Goal: Task Accomplishment & Management: Manage account settings

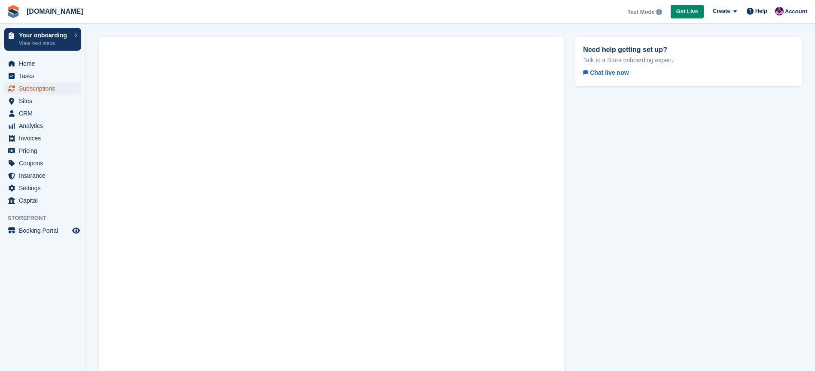
click at [46, 89] on span "Subscriptions" at bounding box center [45, 89] width 52 height 12
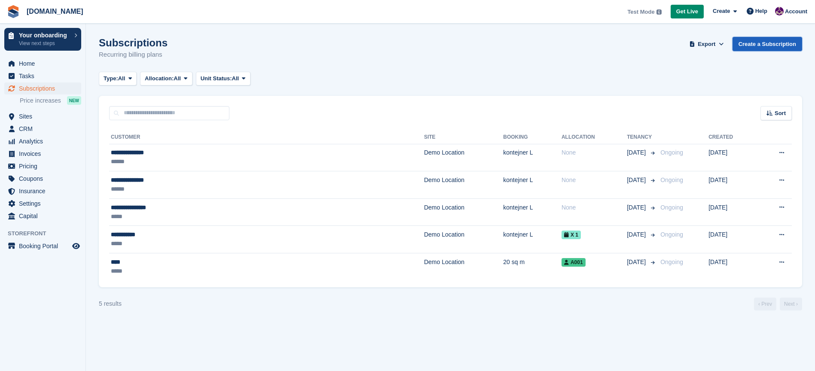
click at [767, 45] on link "Create a Subscription" at bounding box center [768, 44] width 70 height 14
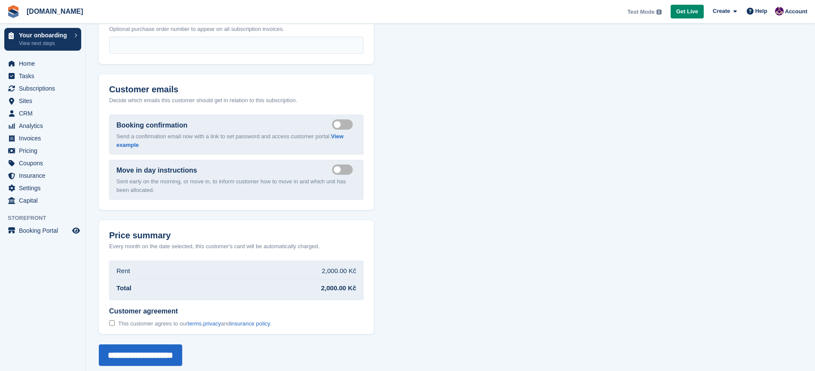
scroll to position [835, 0]
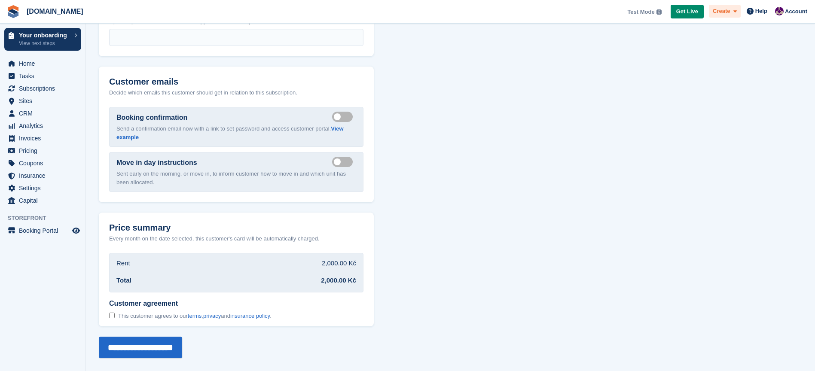
click at [736, 12] on icon at bounding box center [735, 12] width 3 height 6
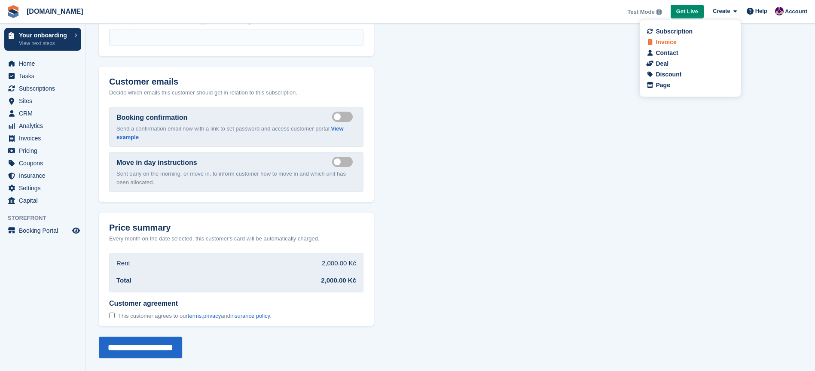
click at [678, 44] on div "Invoice" at bounding box center [690, 42] width 85 height 9
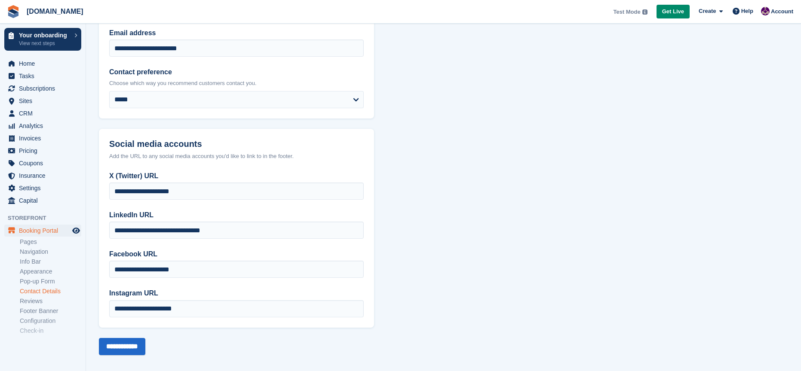
scroll to position [121, 0]
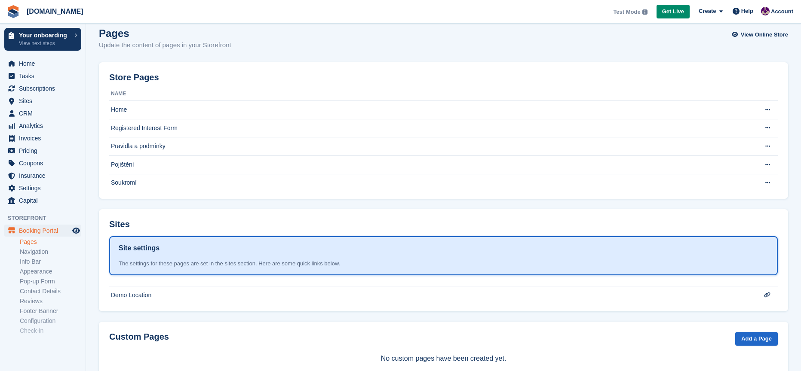
scroll to position [34, 0]
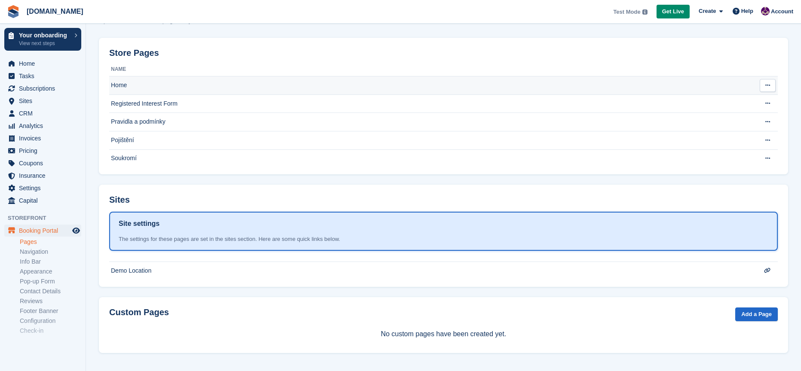
click at [769, 85] on icon at bounding box center [767, 86] width 5 height 6
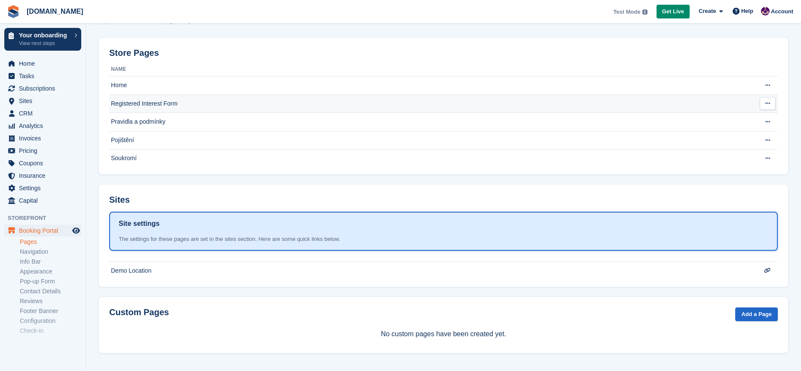
click at [767, 104] on icon at bounding box center [767, 104] width 5 height 6
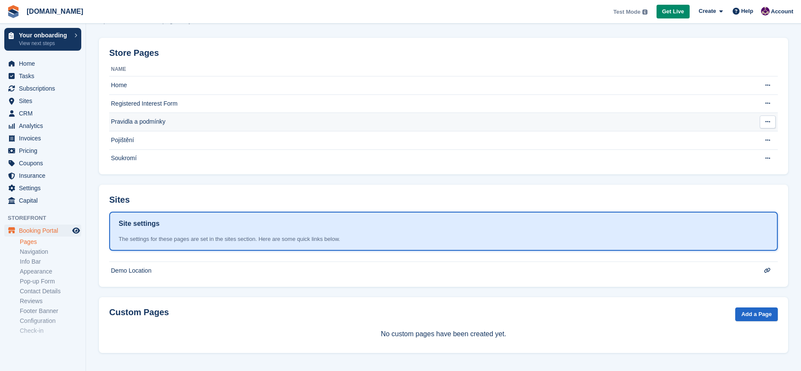
click at [767, 120] on icon at bounding box center [767, 122] width 5 height 6
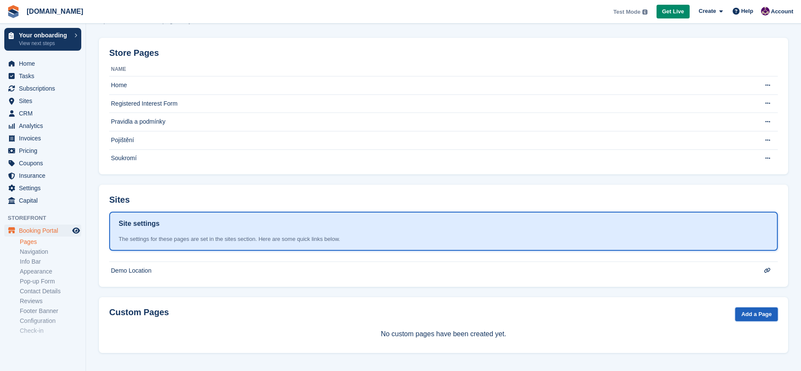
click at [751, 314] on link "Add a Page" at bounding box center [756, 315] width 43 height 14
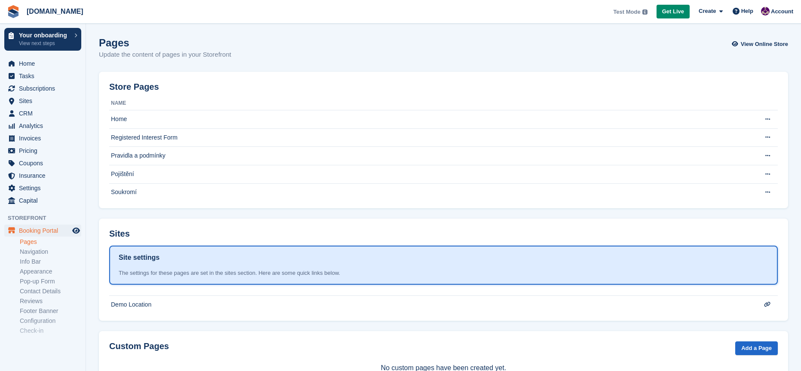
scroll to position [34, 0]
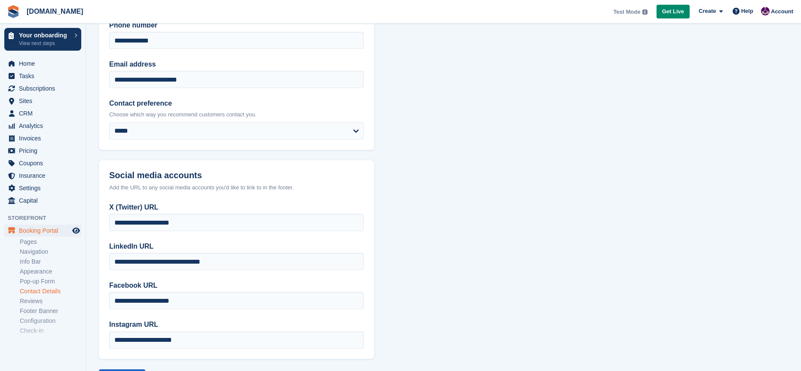
scroll to position [47, 0]
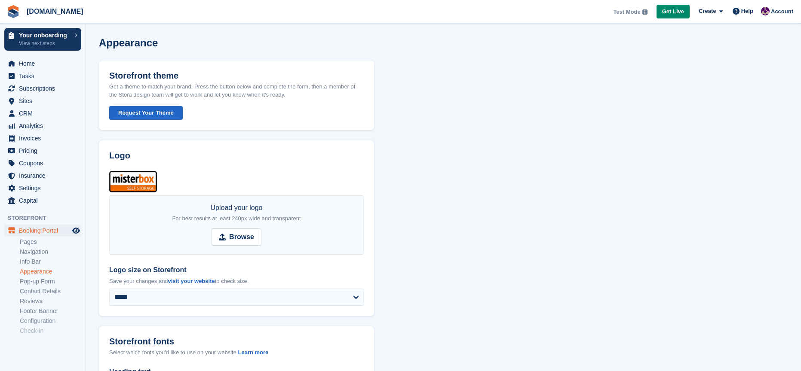
click at [143, 186] on img at bounding box center [133, 181] width 48 height 21
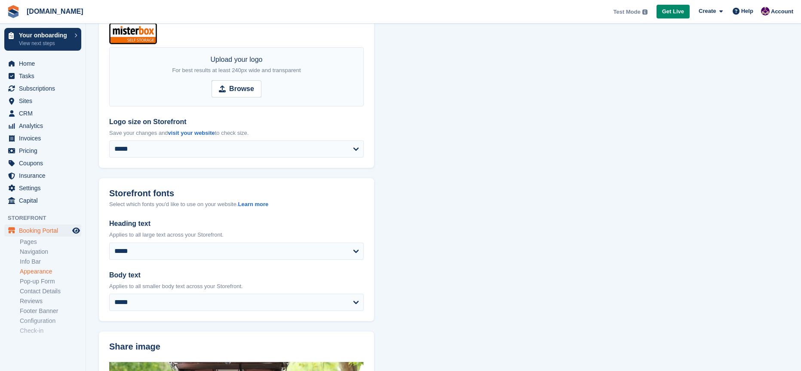
scroll to position [149, 0]
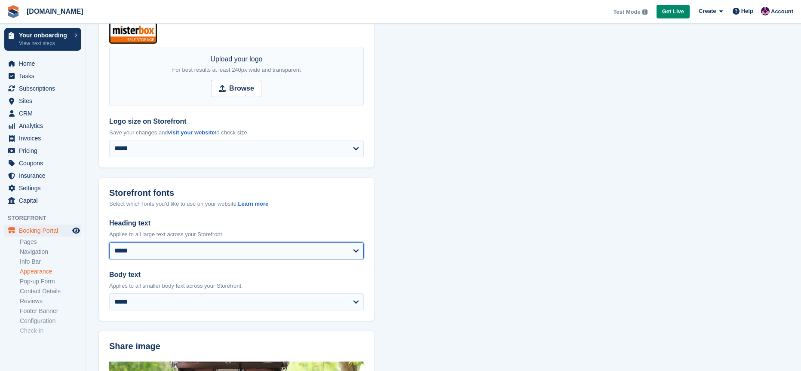
click at [356, 251] on select "**********" at bounding box center [236, 250] width 254 height 17
click at [109, 242] on select "**********" at bounding box center [236, 250] width 254 height 17
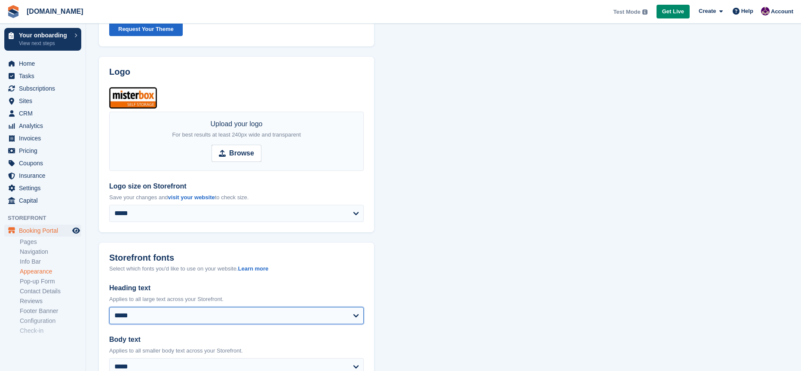
scroll to position [0, 0]
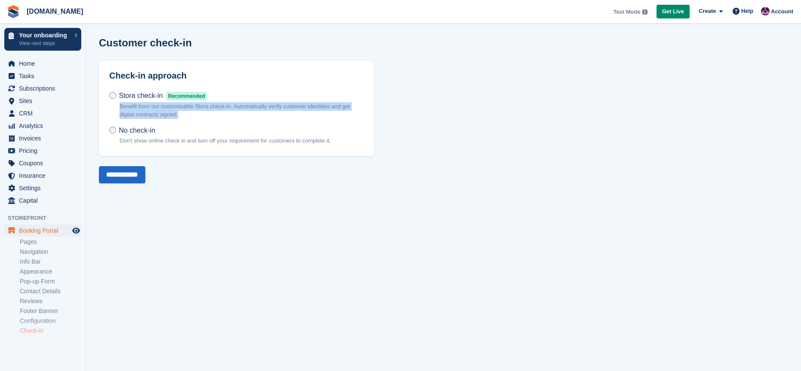
drag, startPoint x: 117, startPoint y: 104, endPoint x: 193, endPoint y: 113, distance: 76.5
click at [193, 113] on label "Stora check-in Recommended Benefit from our customisable Stora check-in. Automa…" at bounding box center [236, 108] width 254 height 35
copy p "Benefit from our customisable Stora check-in. Automatically verify customer ide…"
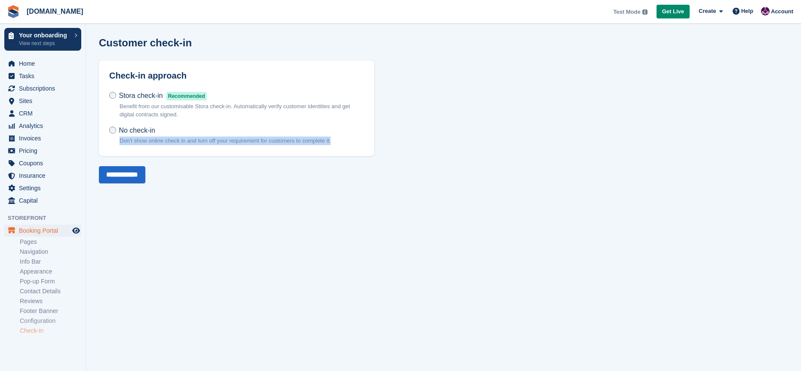
drag, startPoint x: 113, startPoint y: 141, endPoint x: 348, endPoint y: 138, distance: 234.2
click at [348, 138] on div "Stora check-in Recommended Benefit from our customisable Stora check-in. Automa…" at bounding box center [236, 118] width 254 height 55
copy p "Don't show online check in and turn off your requirement for customers to compl…"
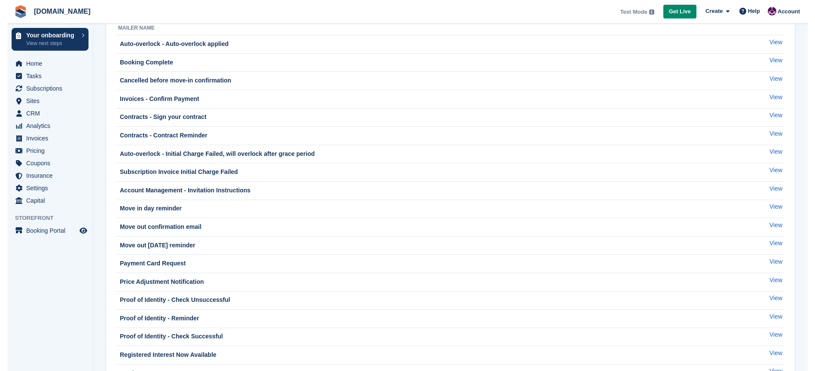
scroll to position [25, 0]
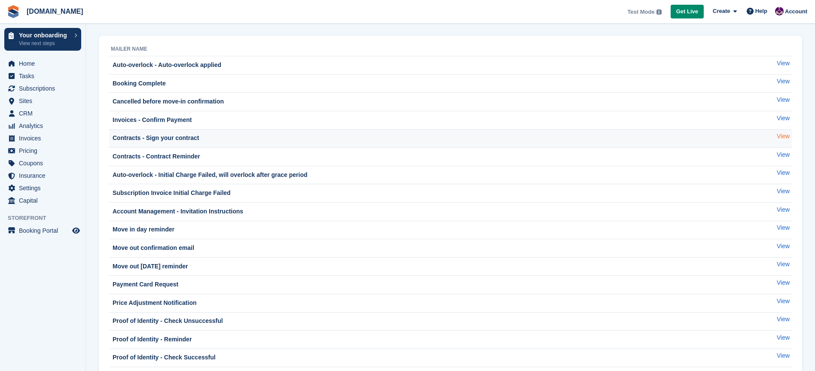
click at [784, 137] on link "View" at bounding box center [783, 136] width 13 height 9
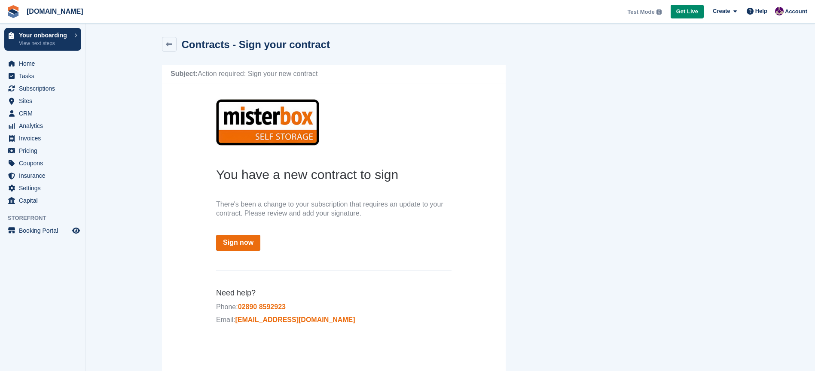
click at [241, 242] on link "Sign now" at bounding box center [238, 243] width 44 height 16
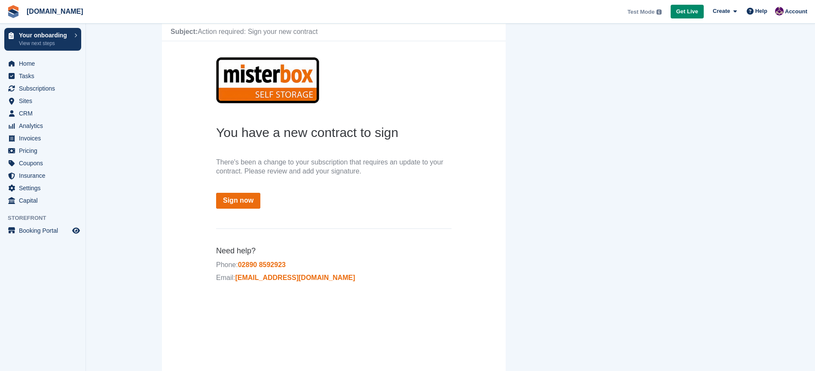
click at [247, 202] on link "Sign now" at bounding box center [238, 201] width 44 height 16
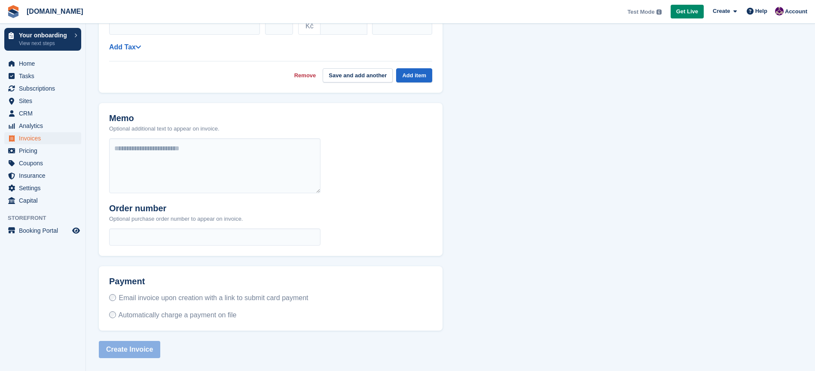
scroll to position [232, 0]
click at [735, 13] on icon at bounding box center [735, 12] width 3 height 6
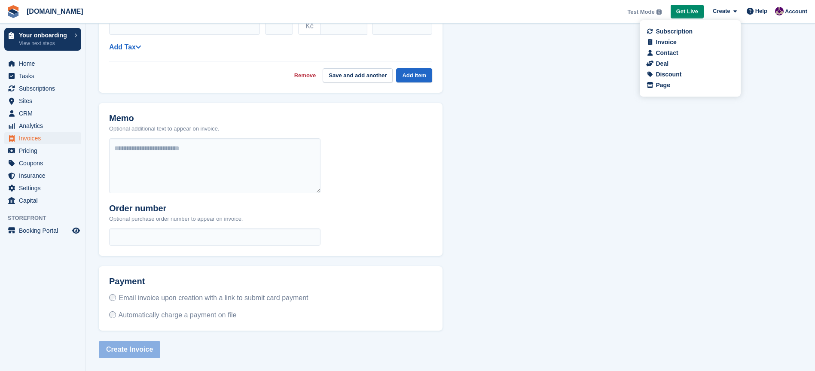
click at [669, 55] on div "Contact" at bounding box center [667, 53] width 22 height 9
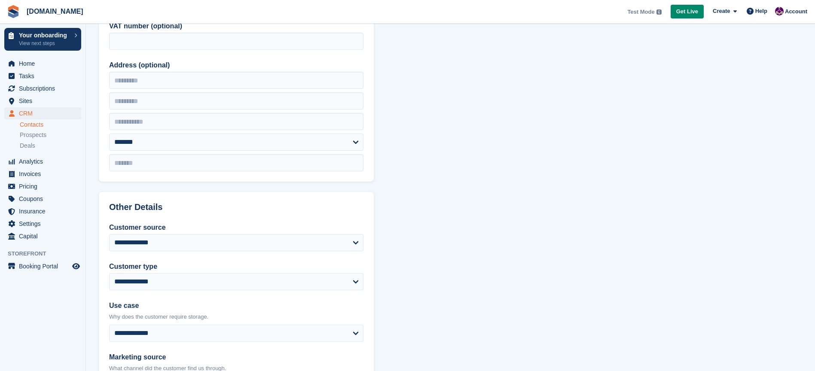
scroll to position [386, 0]
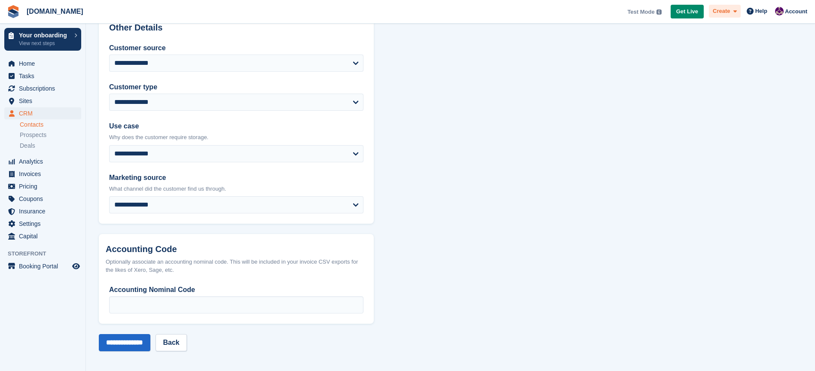
click at [737, 13] on icon at bounding box center [735, 12] width 3 height 6
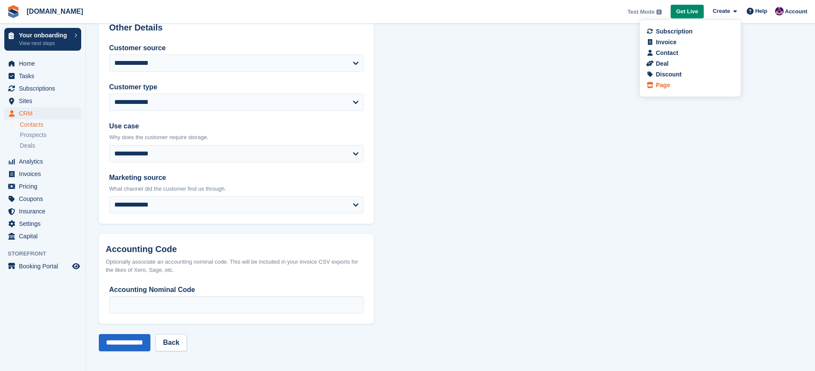
click at [684, 85] on div "Page" at bounding box center [690, 85] width 85 height 9
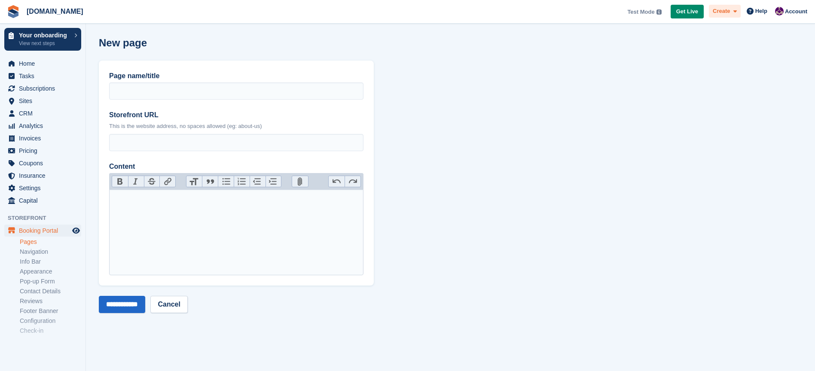
click at [734, 13] on icon at bounding box center [735, 12] width 3 height 6
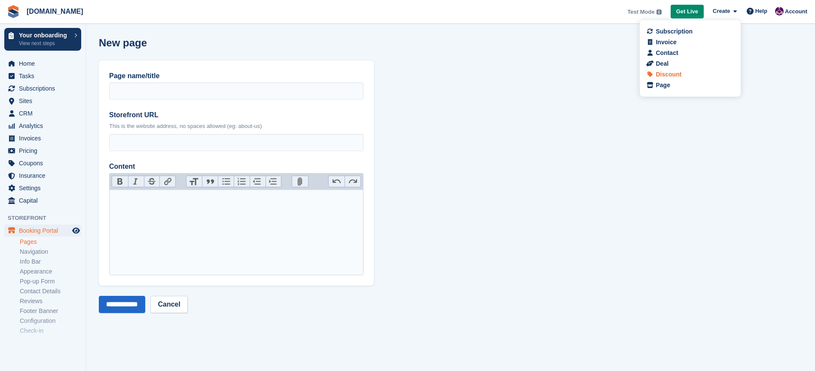
click at [683, 73] on div "Discount" at bounding box center [690, 74] width 85 height 9
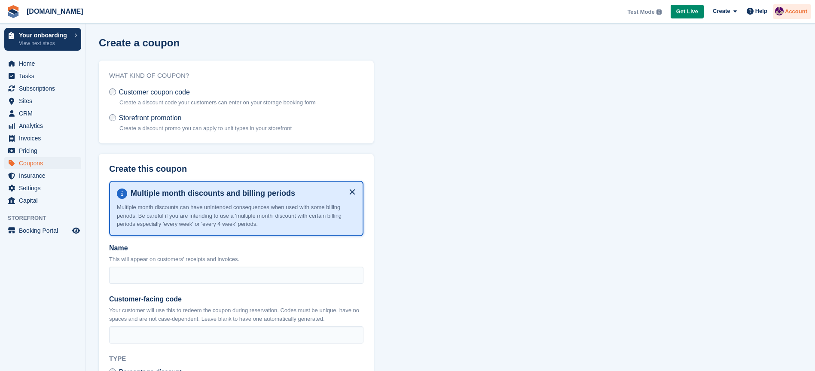
click at [784, 13] on div "Account" at bounding box center [792, 11] width 38 height 15
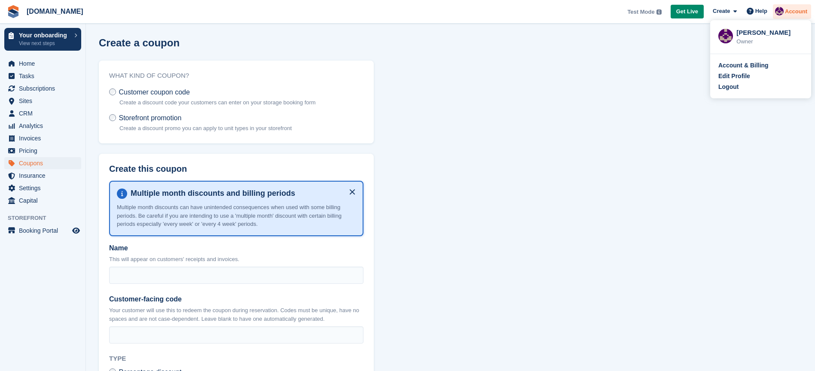
click at [784, 13] on div "Account" at bounding box center [792, 11] width 38 height 15
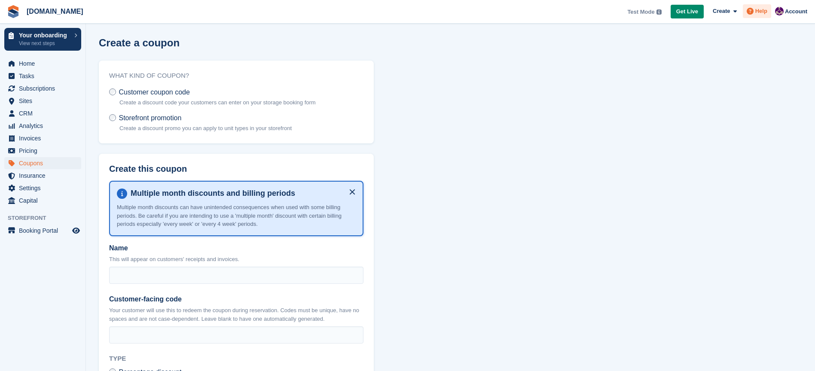
click at [753, 12] on icon at bounding box center [750, 11] width 7 height 7
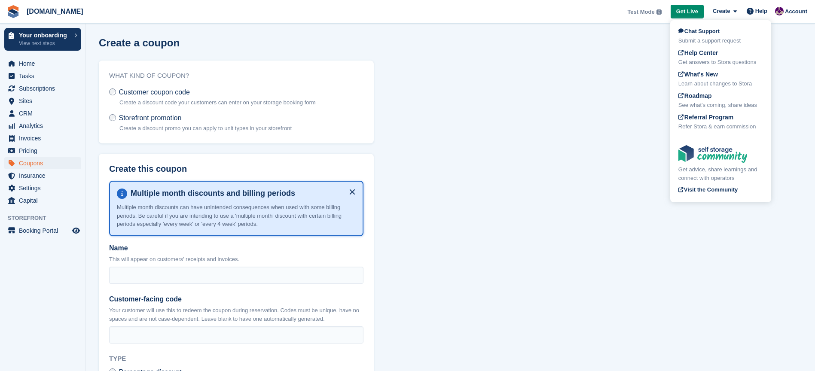
click at [611, 66] on section "Create a coupon What kind of coupon? Customer coupon code Create a discount cod…" at bounding box center [450, 311] width 729 height 622
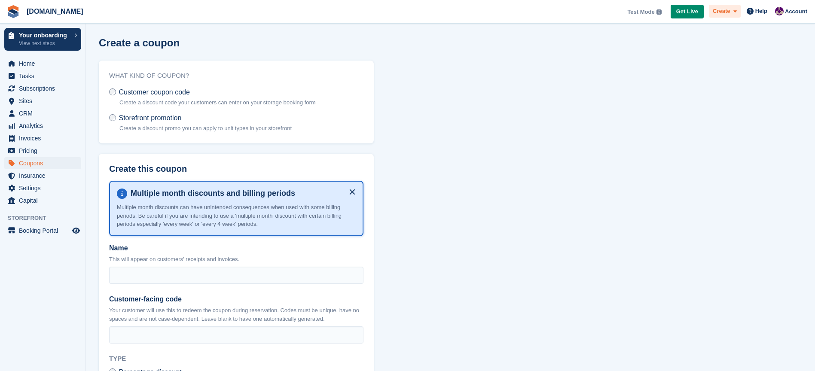
click at [734, 12] on icon at bounding box center [735, 12] width 3 height 6
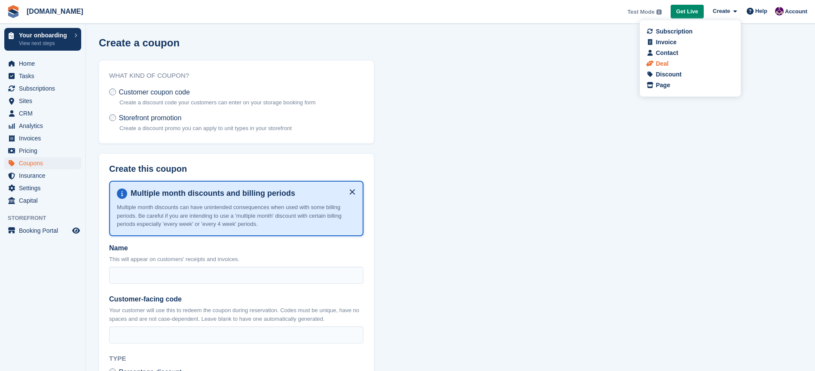
click at [681, 61] on div "Deal" at bounding box center [690, 63] width 85 height 9
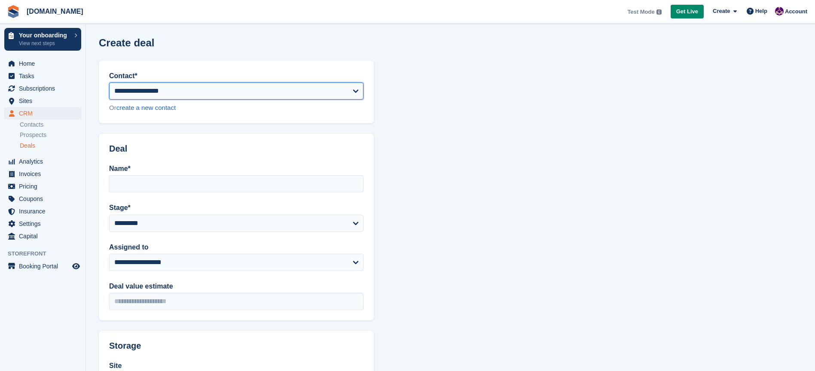
click at [357, 92] on select "**********" at bounding box center [236, 91] width 254 height 17
click at [109, 83] on select "**********" at bounding box center [236, 91] width 254 height 17
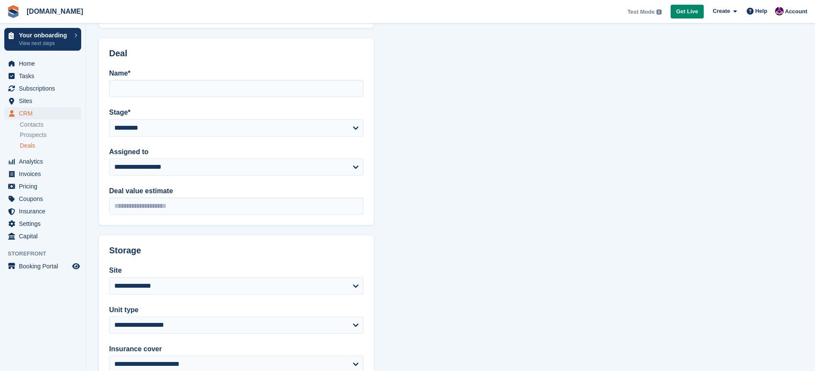
scroll to position [109, 0]
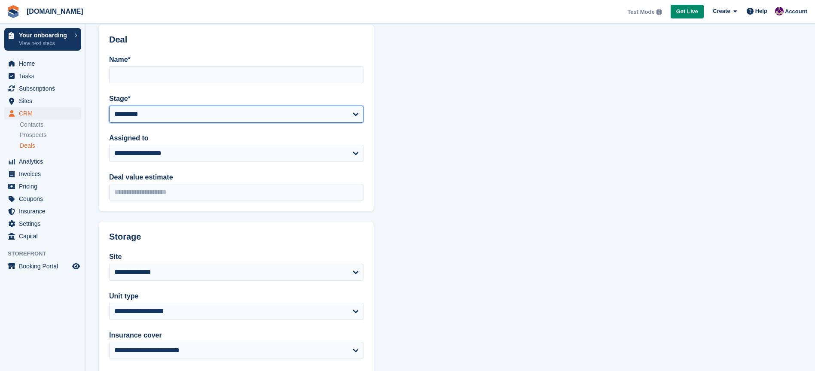
click at [356, 116] on select "********* ******" at bounding box center [236, 114] width 254 height 17
click at [109, 106] on select "********* ******" at bounding box center [236, 114] width 254 height 17
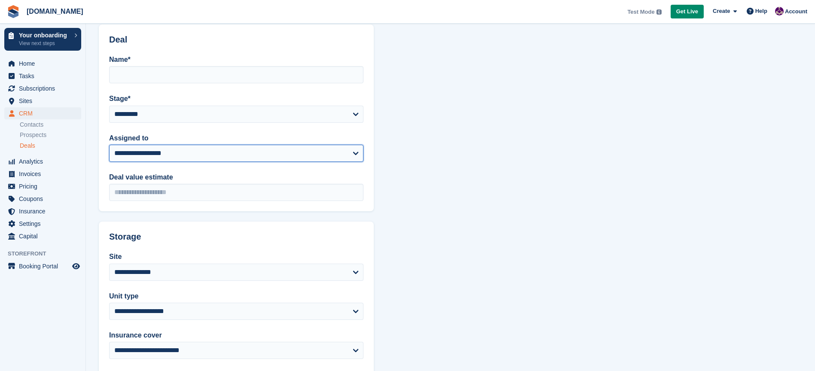
click at [357, 155] on select "**********" at bounding box center [236, 153] width 254 height 17
click at [109, 145] on select "**********" at bounding box center [236, 153] width 254 height 17
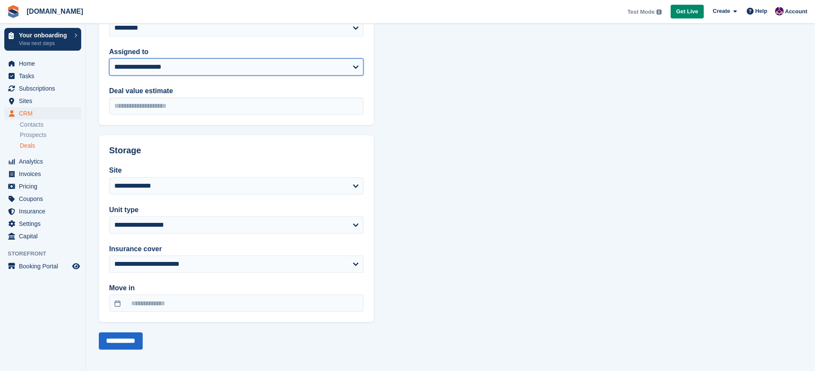
scroll to position [197, 0]
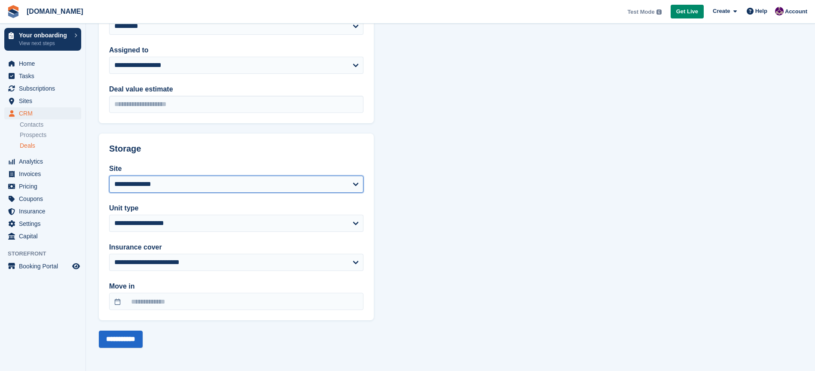
click at [357, 184] on select "**********" at bounding box center [236, 184] width 254 height 17
click at [109, 176] on select "**********" at bounding box center [236, 184] width 254 height 17
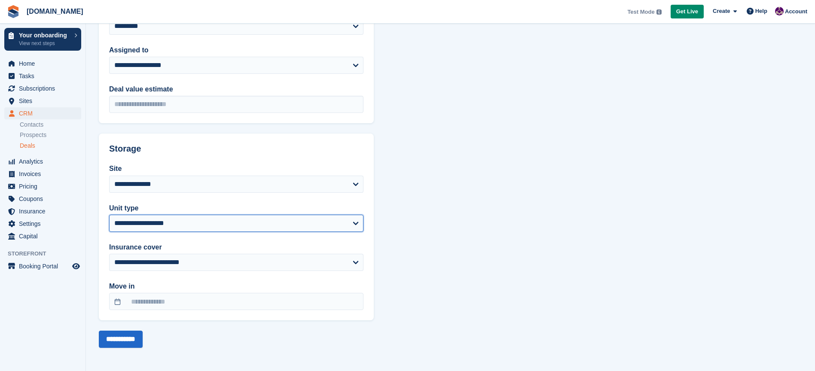
click at [358, 223] on select "**********" at bounding box center [236, 223] width 254 height 17
click at [109, 215] on select "**********" at bounding box center [236, 223] width 254 height 17
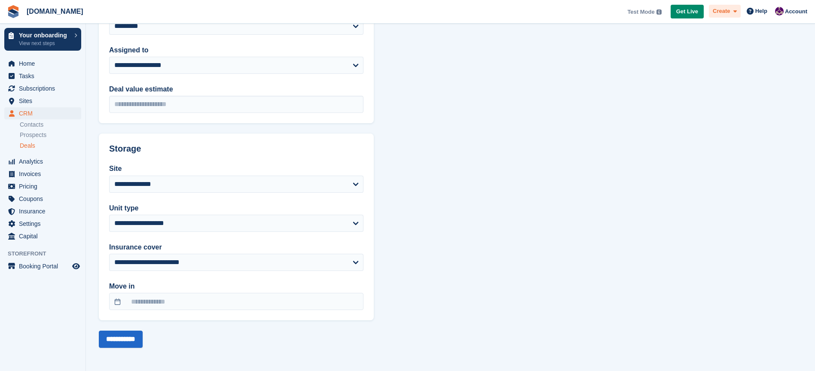
click at [734, 12] on icon at bounding box center [735, 12] width 3 height 6
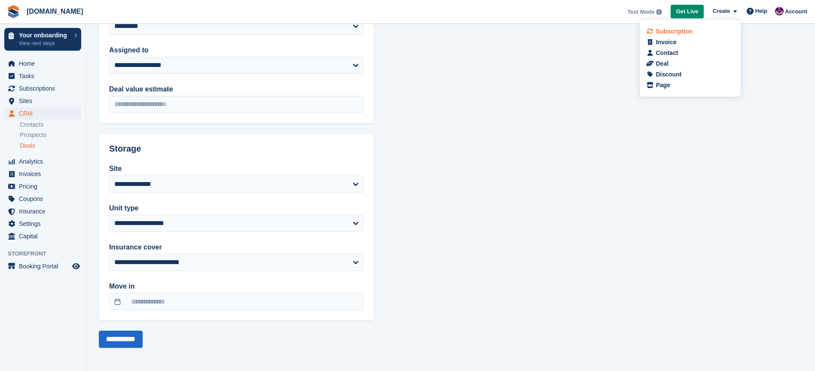
click at [681, 31] on div "Subscription" at bounding box center [674, 31] width 37 height 9
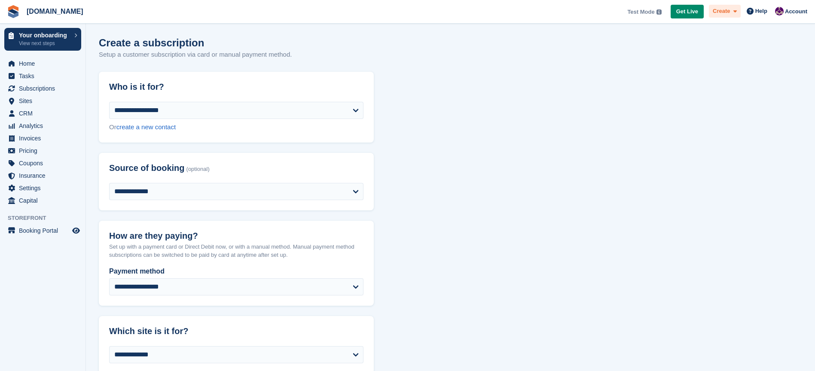
click at [736, 11] on icon at bounding box center [735, 12] width 3 height 6
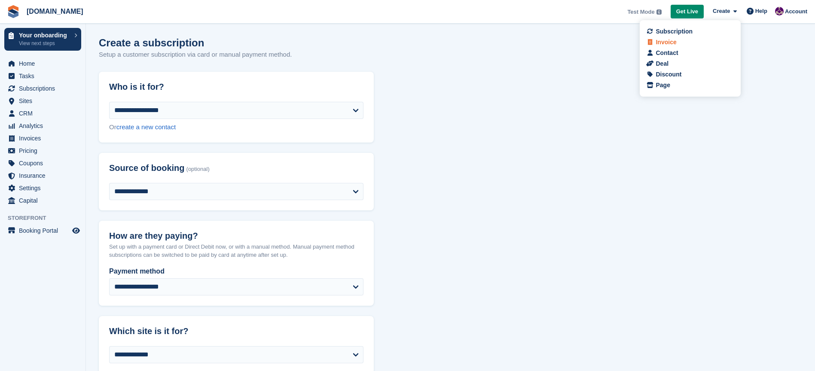
click at [686, 46] on div "Invoice" at bounding box center [690, 42] width 85 height 9
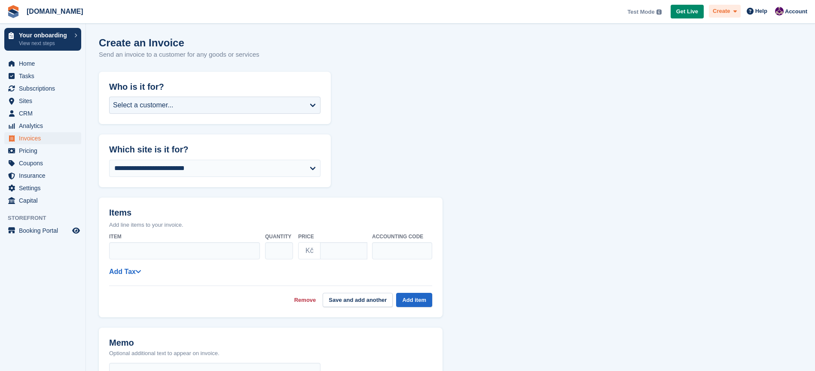
click at [737, 14] on div "Create" at bounding box center [725, 11] width 32 height 13
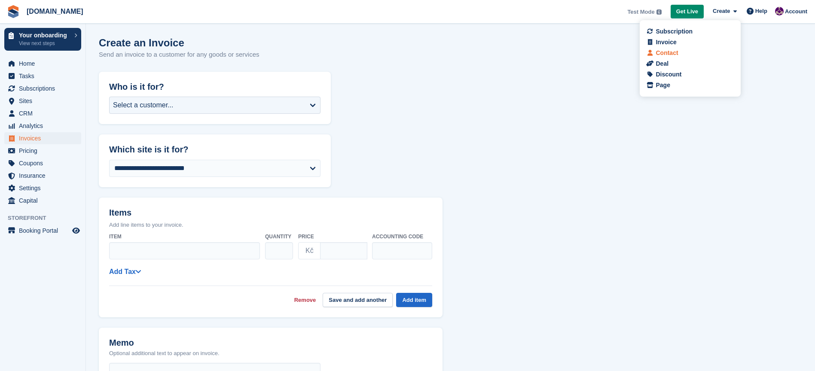
click at [682, 54] on div "Contact" at bounding box center [690, 53] width 85 height 9
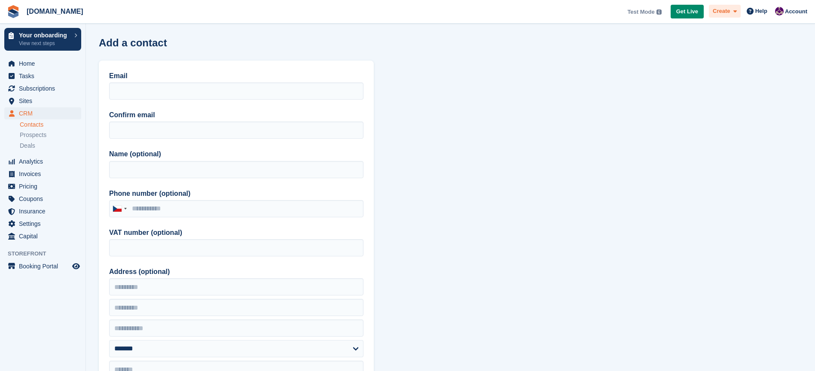
click at [734, 13] on icon at bounding box center [735, 12] width 3 height 6
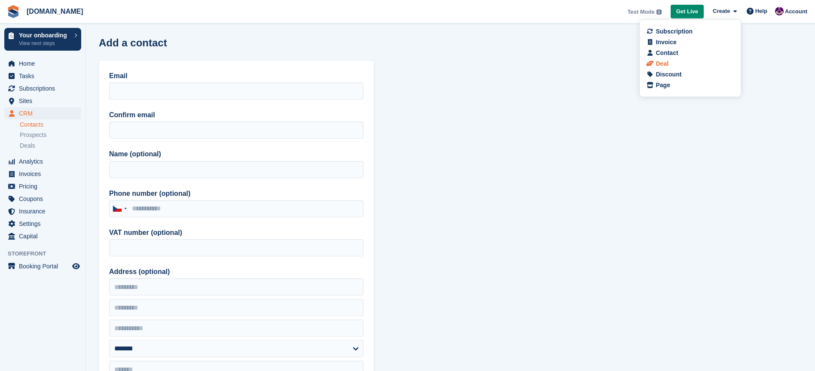
click at [687, 66] on div "Deal" at bounding box center [690, 63] width 85 height 9
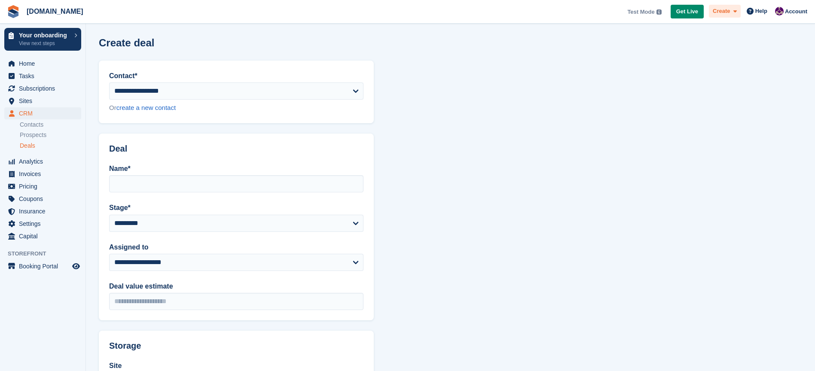
click at [736, 13] on icon at bounding box center [735, 12] width 3 height 6
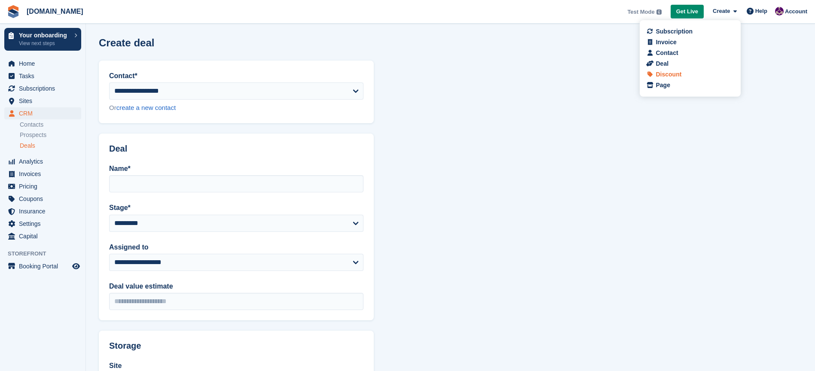
click at [680, 75] on div "Discount" at bounding box center [669, 74] width 26 height 9
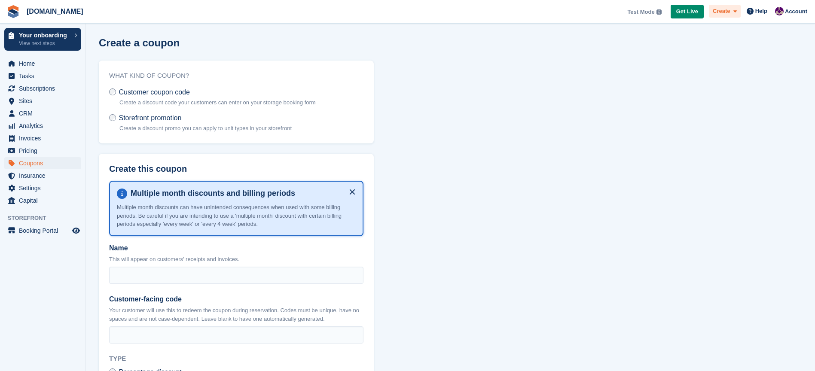
click at [737, 11] on div "Create" at bounding box center [725, 11] width 32 height 13
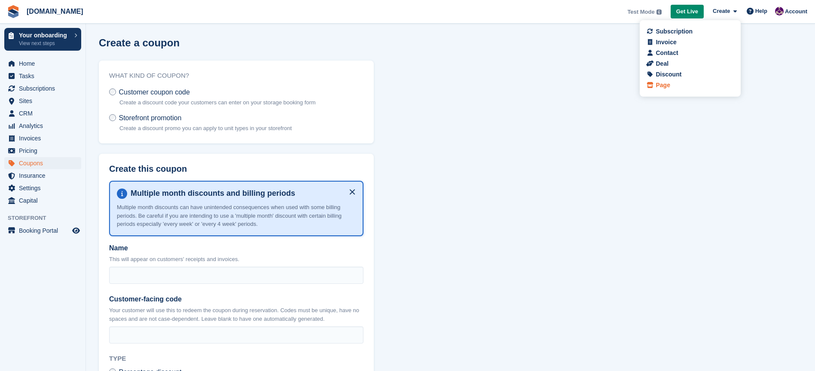
click at [674, 82] on div "Page" at bounding box center [690, 85] width 85 height 9
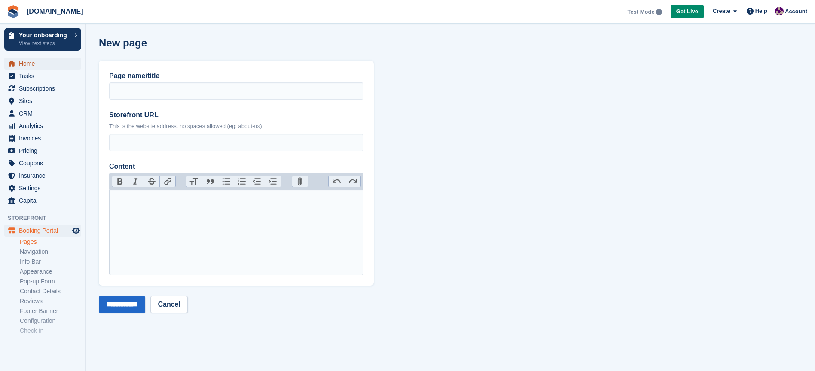
click at [33, 64] on span "Home" at bounding box center [45, 64] width 52 height 12
